Goal: Navigation & Orientation: Go to known website

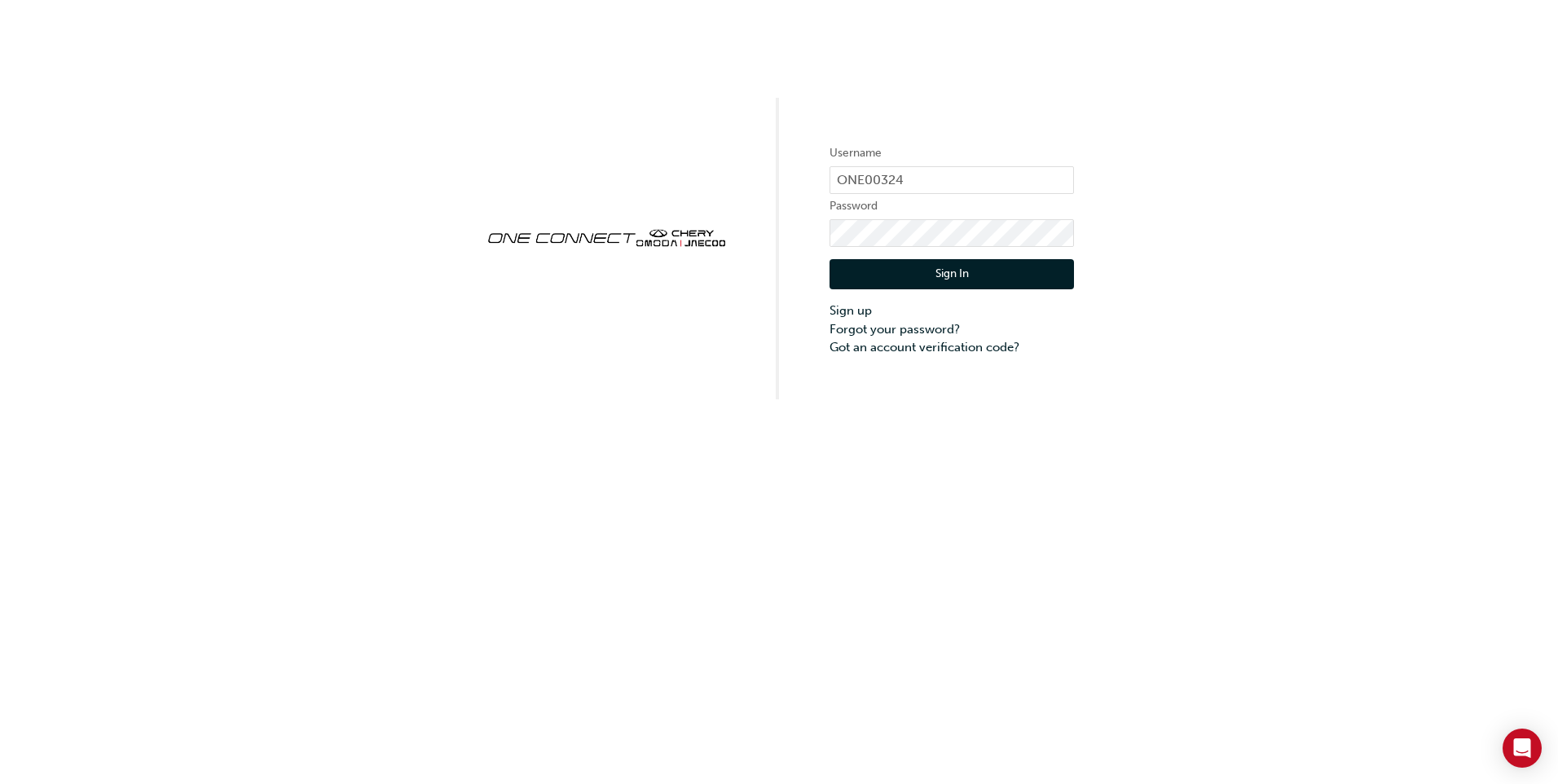
click at [953, 277] on button "Sign In" at bounding box center [952, 274] width 245 height 31
